Goal: Task Accomplishment & Management: Manage account settings

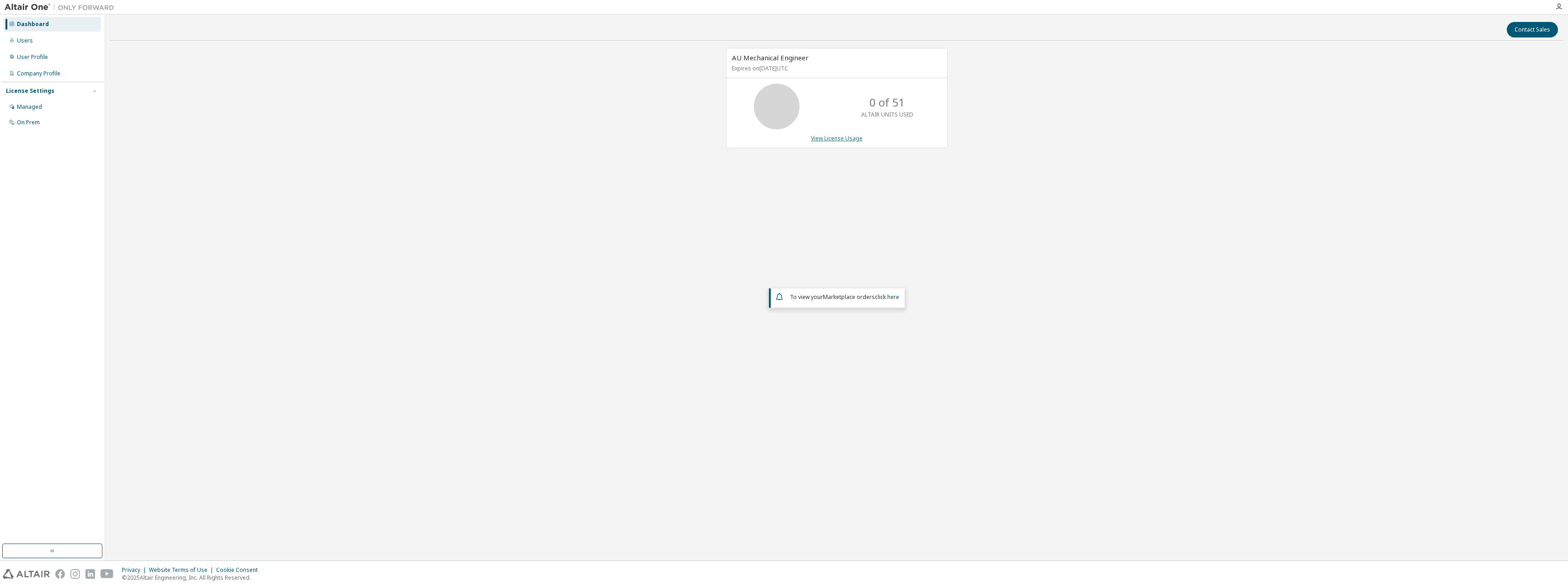
click at [831, 136] on link "View License Usage" at bounding box center [836, 138] width 52 height 8
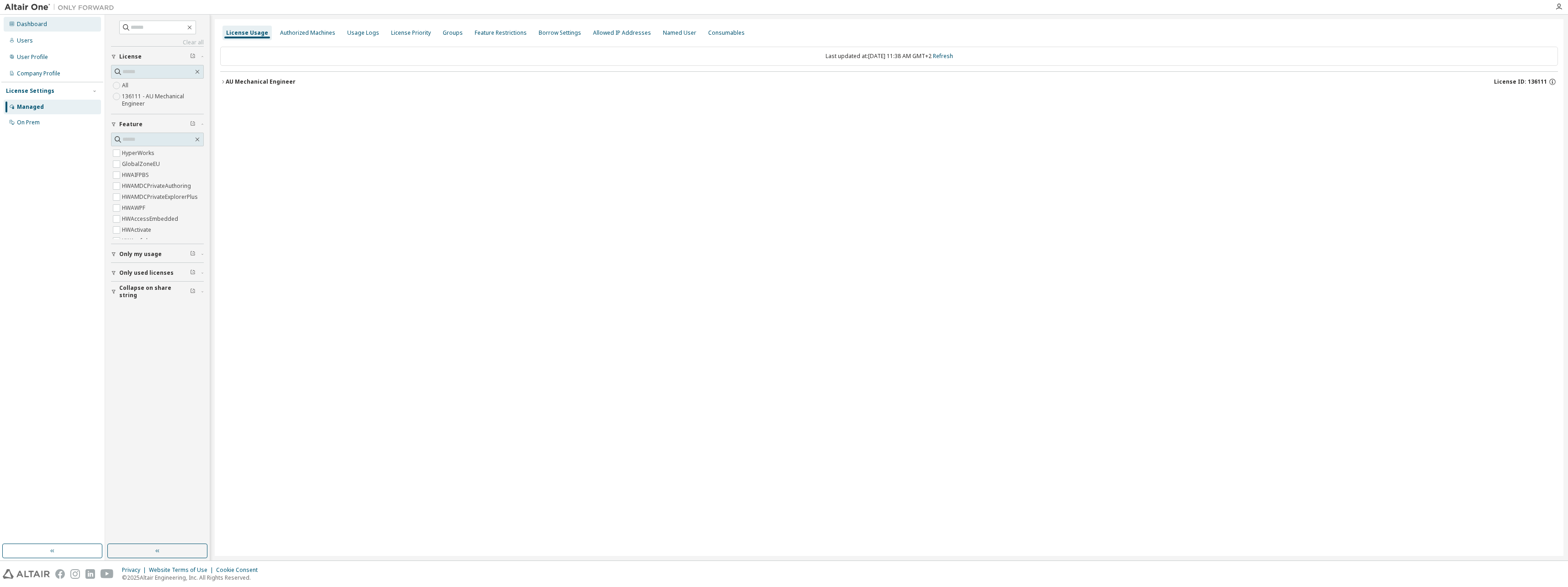
click at [35, 25] on div "Dashboard" at bounding box center [32, 24] width 30 height 7
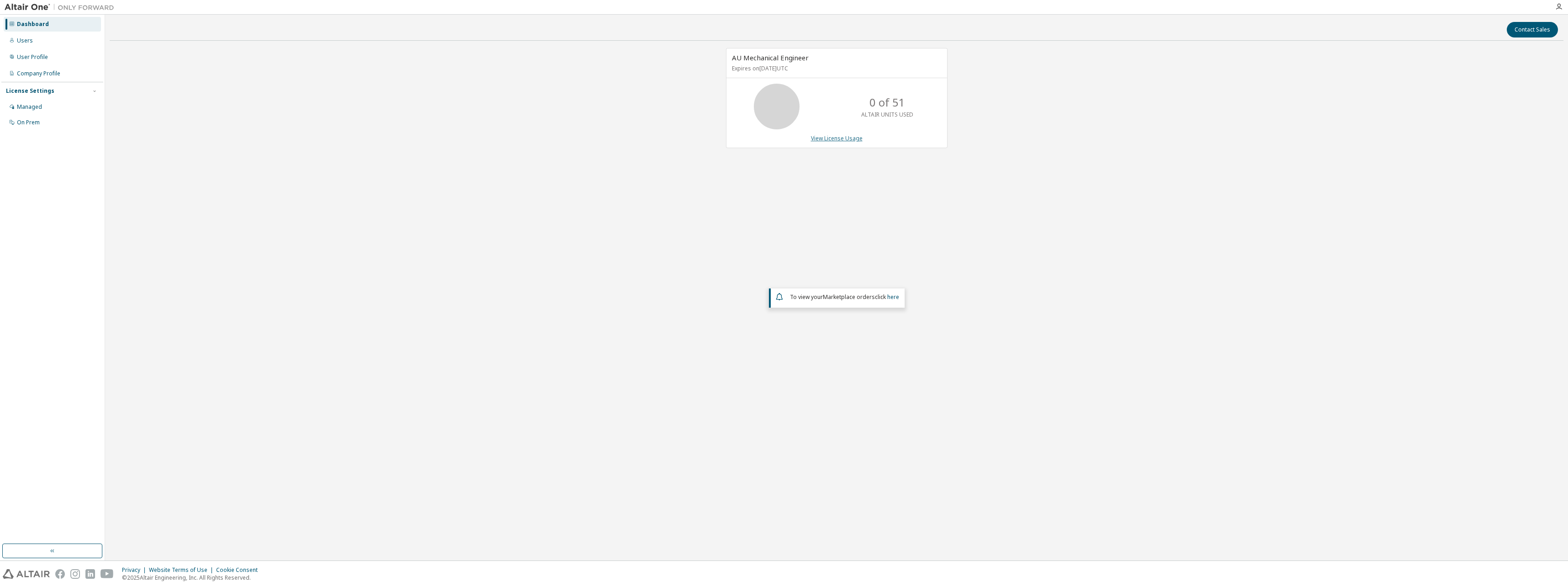
click at [850, 136] on link "View License Usage" at bounding box center [836, 138] width 52 height 8
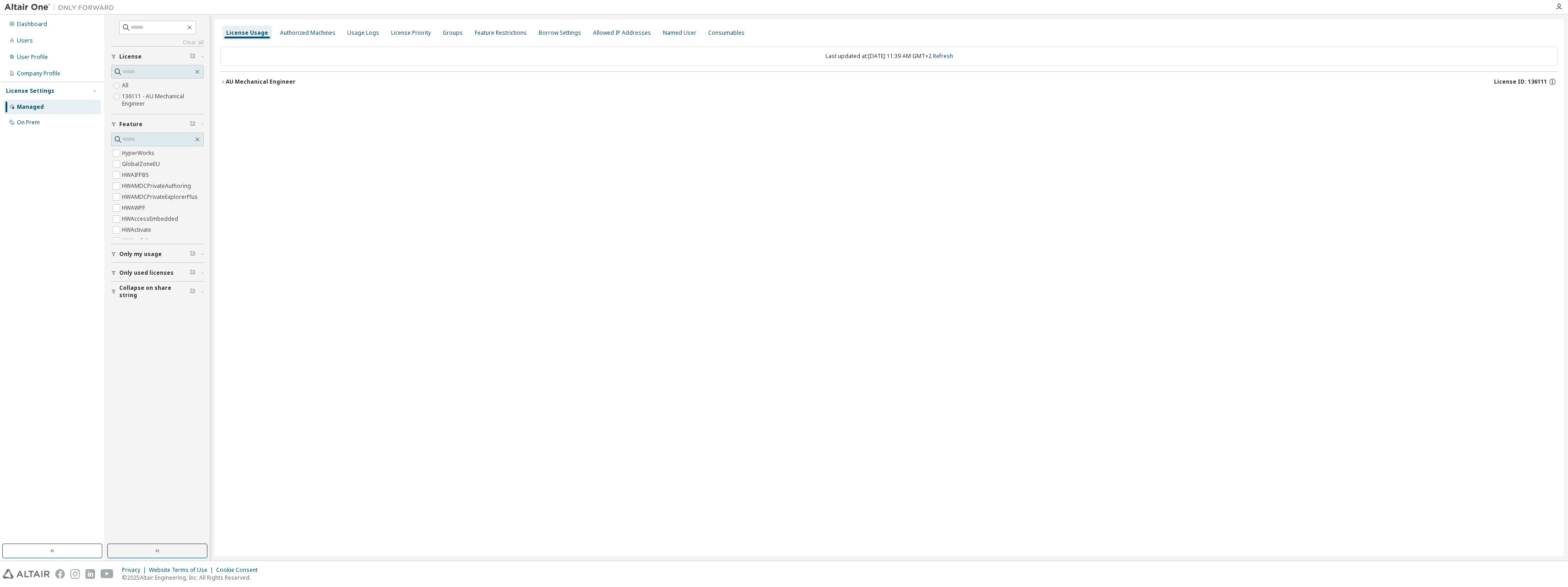
click at [223, 80] on icon "button" at bounding box center [223, 82] width 5 height 5
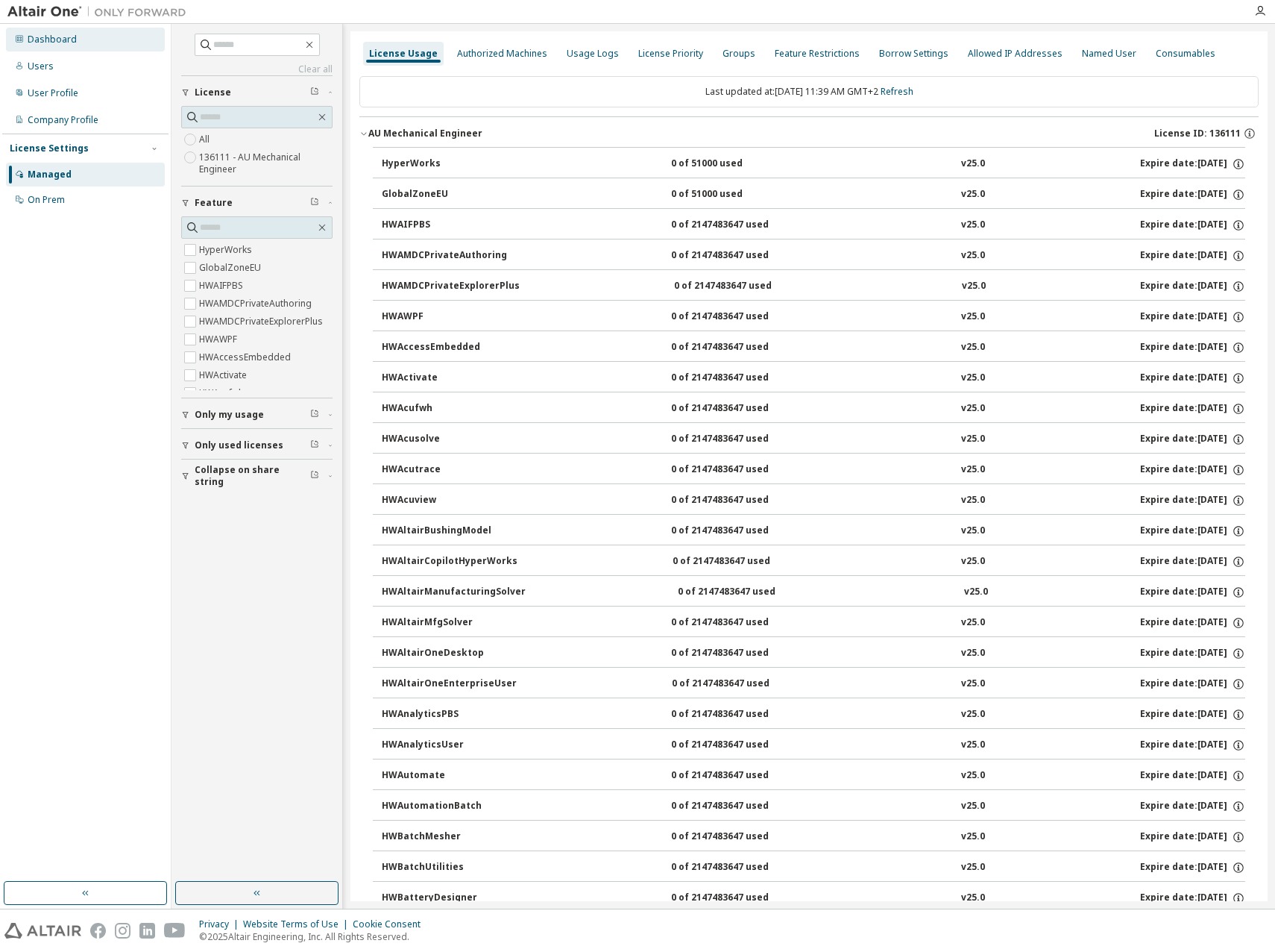
click at [63, 35] on div "Dashboard" at bounding box center [53, 40] width 50 height 12
